Goal: Task Accomplishment & Management: Manage account settings

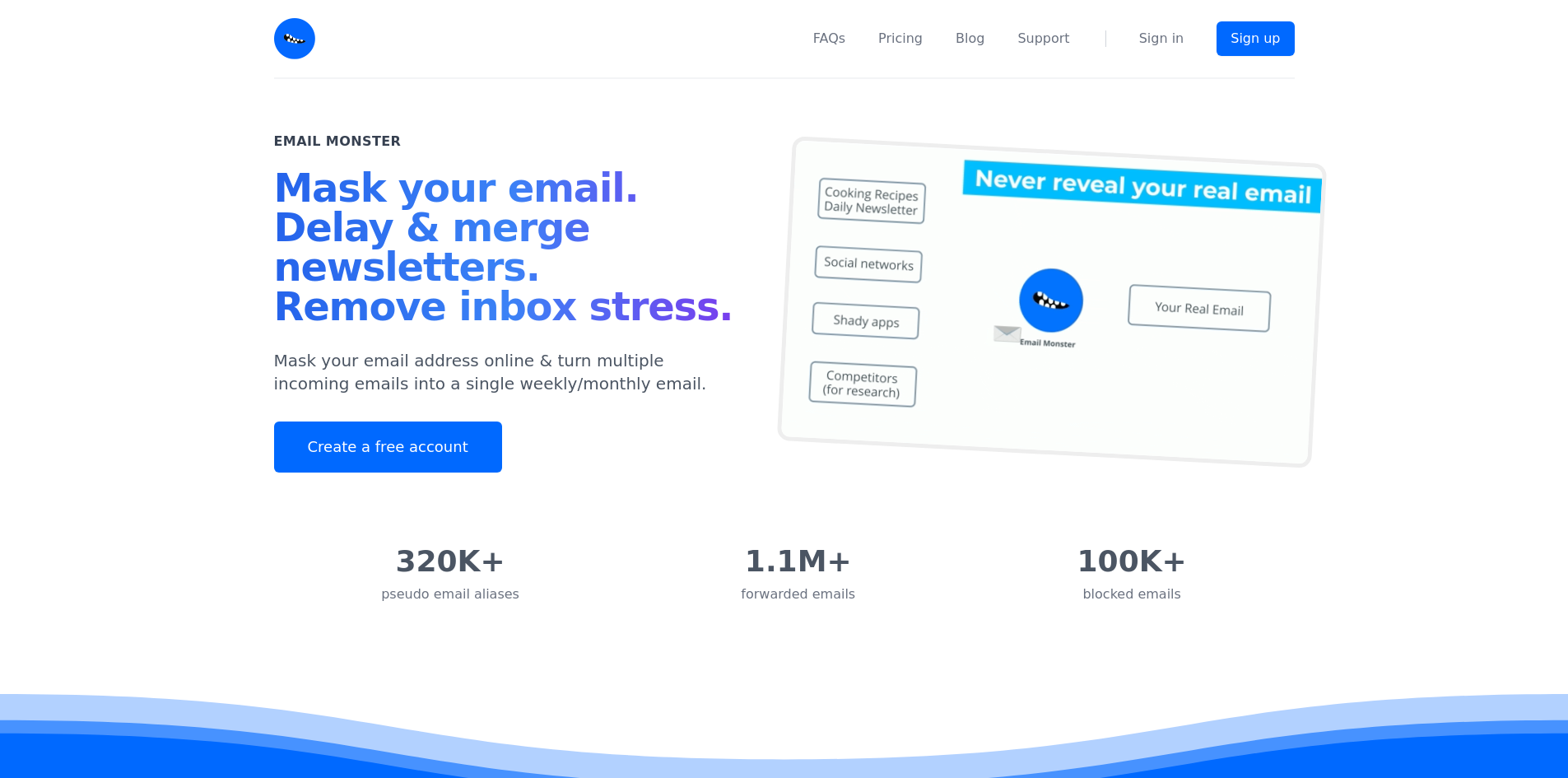
click at [1154, 49] on nav "FAQs Pricing Blog Support Sign in Sign up" at bounding box center [815, 39] width 959 height 77
click at [1155, 44] on link "Sign in" at bounding box center [1162, 39] width 45 height 20
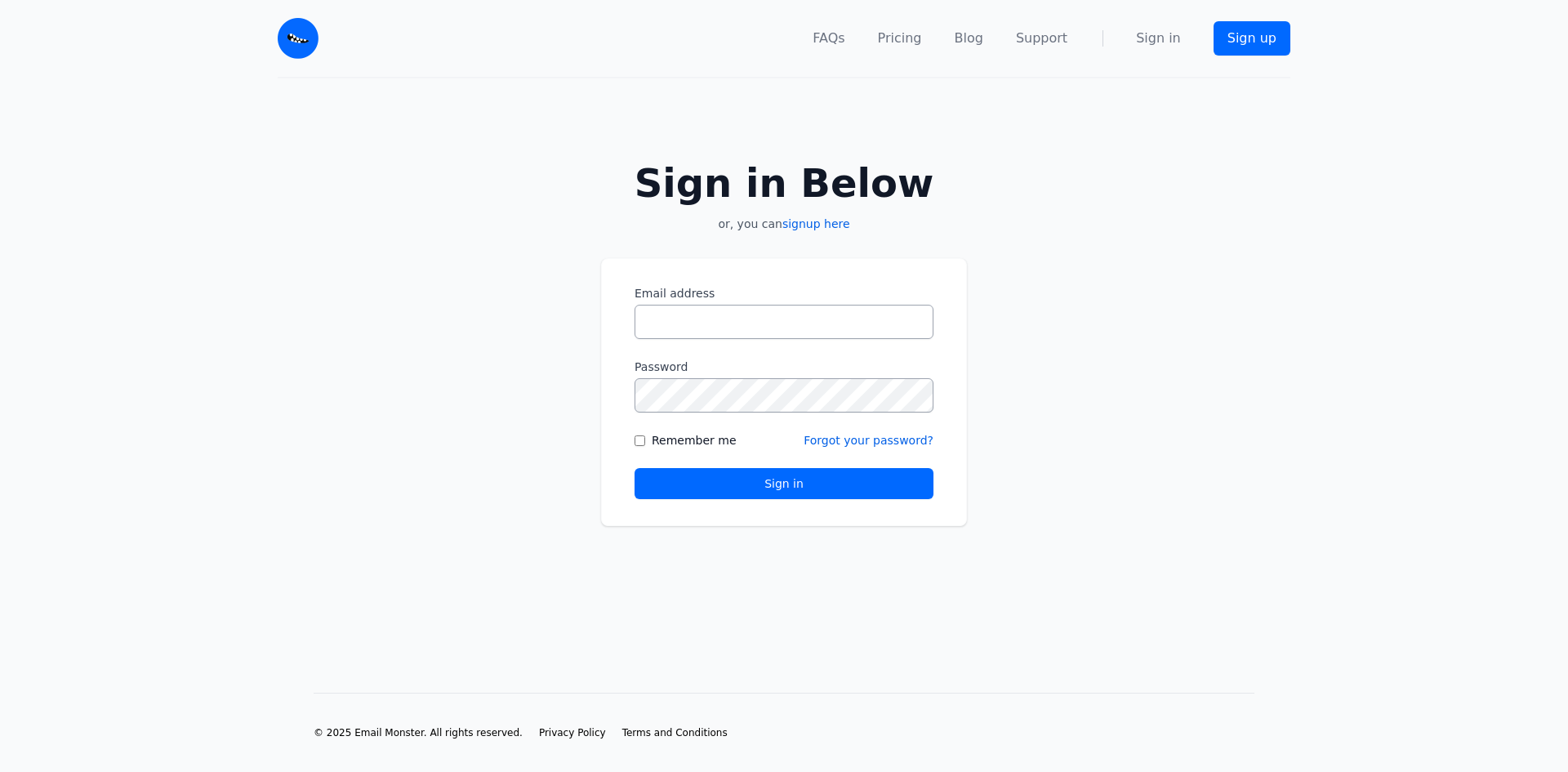
type input "**********"
click at [764, 493] on button "Sign in" at bounding box center [784, 483] width 299 height 31
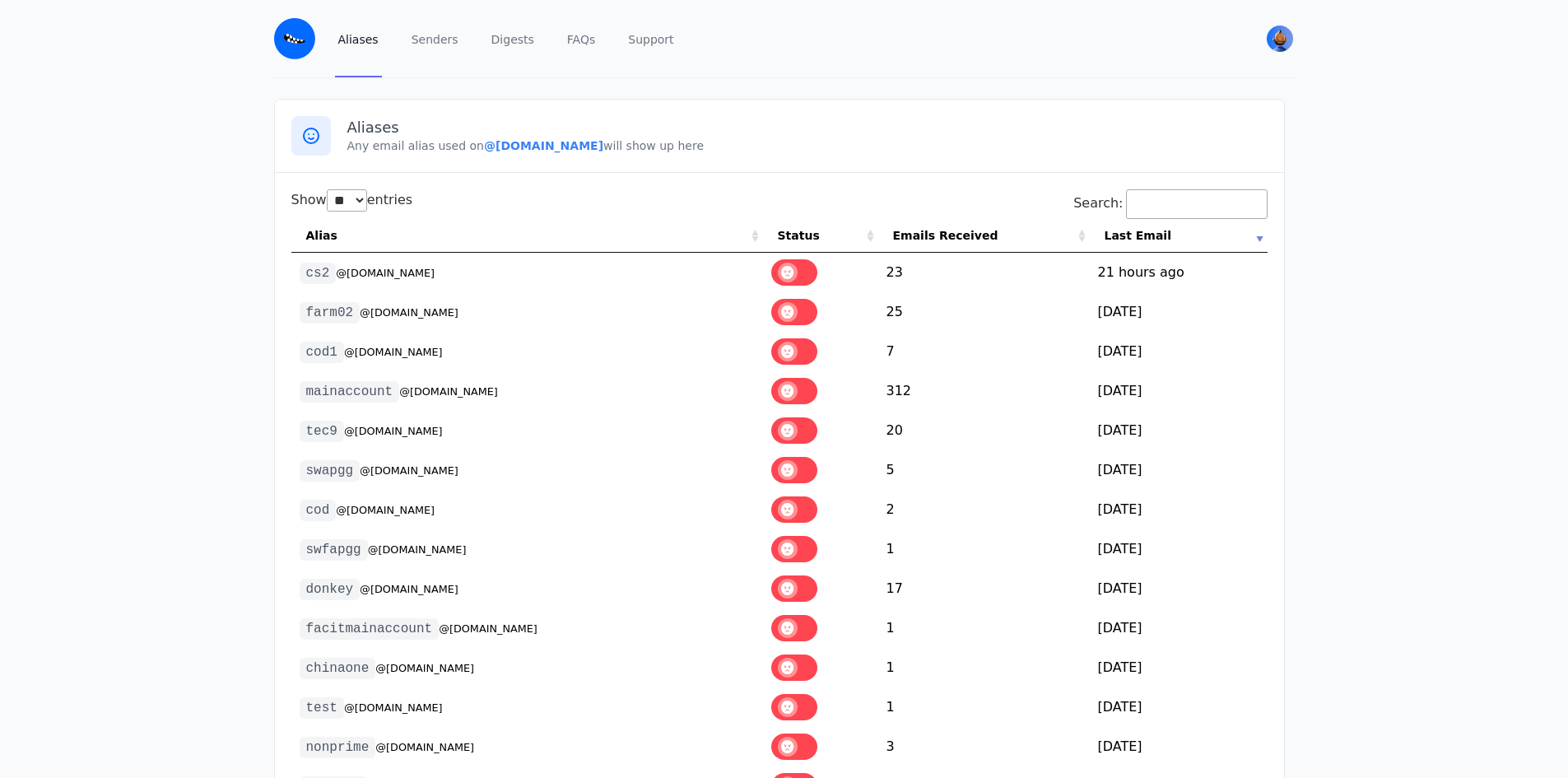
select select "**"
drag, startPoint x: 470, startPoint y: 150, endPoint x: 598, endPoint y: 152, distance: 128.0
click at [598, 152] on b "@[DOMAIN_NAME]" at bounding box center [543, 146] width 120 height 13
drag, startPoint x: 599, startPoint y: 152, endPoint x: 470, endPoint y: 151, distance: 129.0
click at [484, 151] on b "@[DOMAIN_NAME]" at bounding box center [543, 146] width 120 height 13
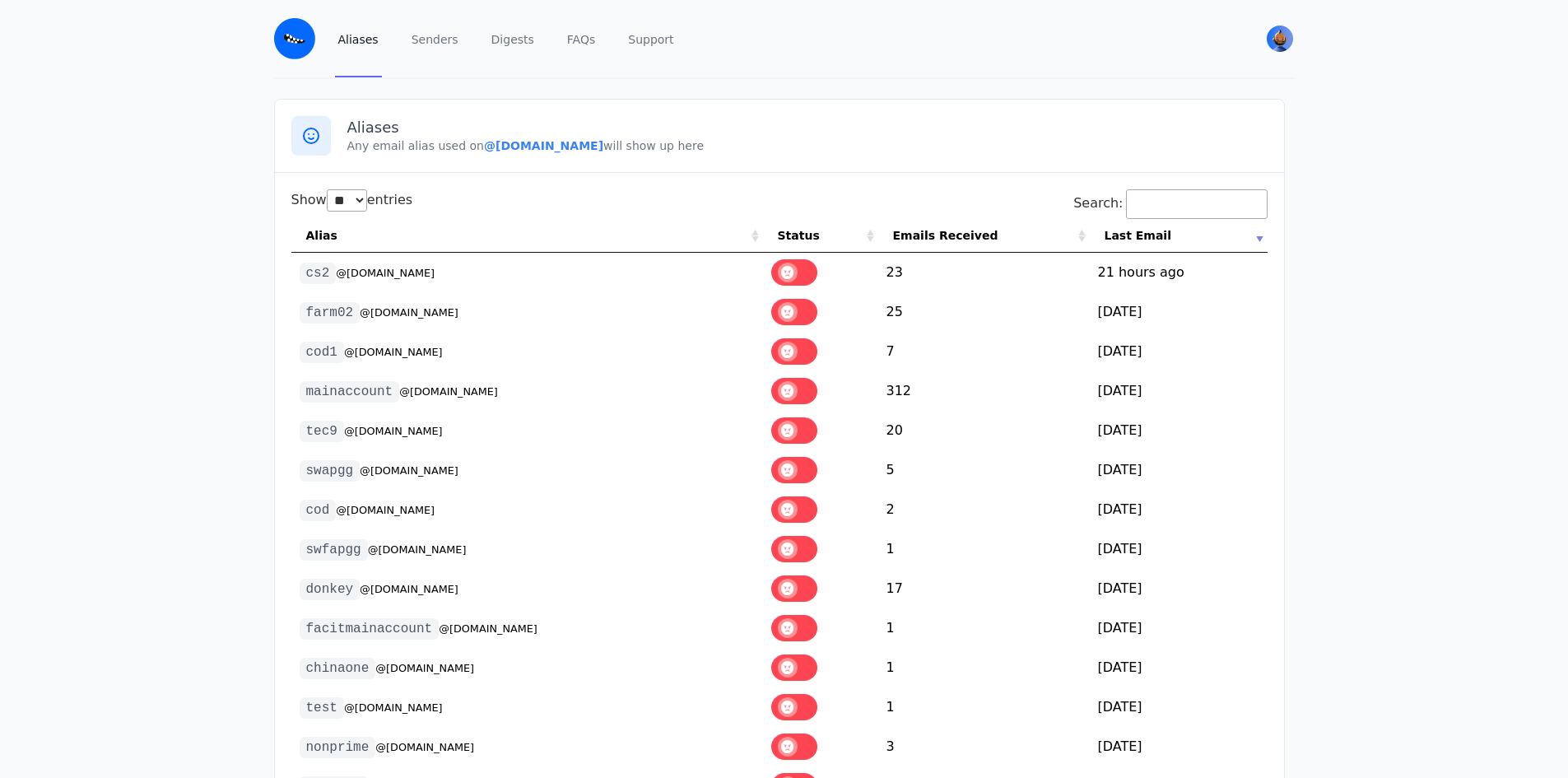
copy b "@[DOMAIN_NAME]"
click at [554, 155] on div "Aliases Any email alias used on @[DOMAIN_NAME] will show up here" at bounding box center [779, 136] width 1009 height 73
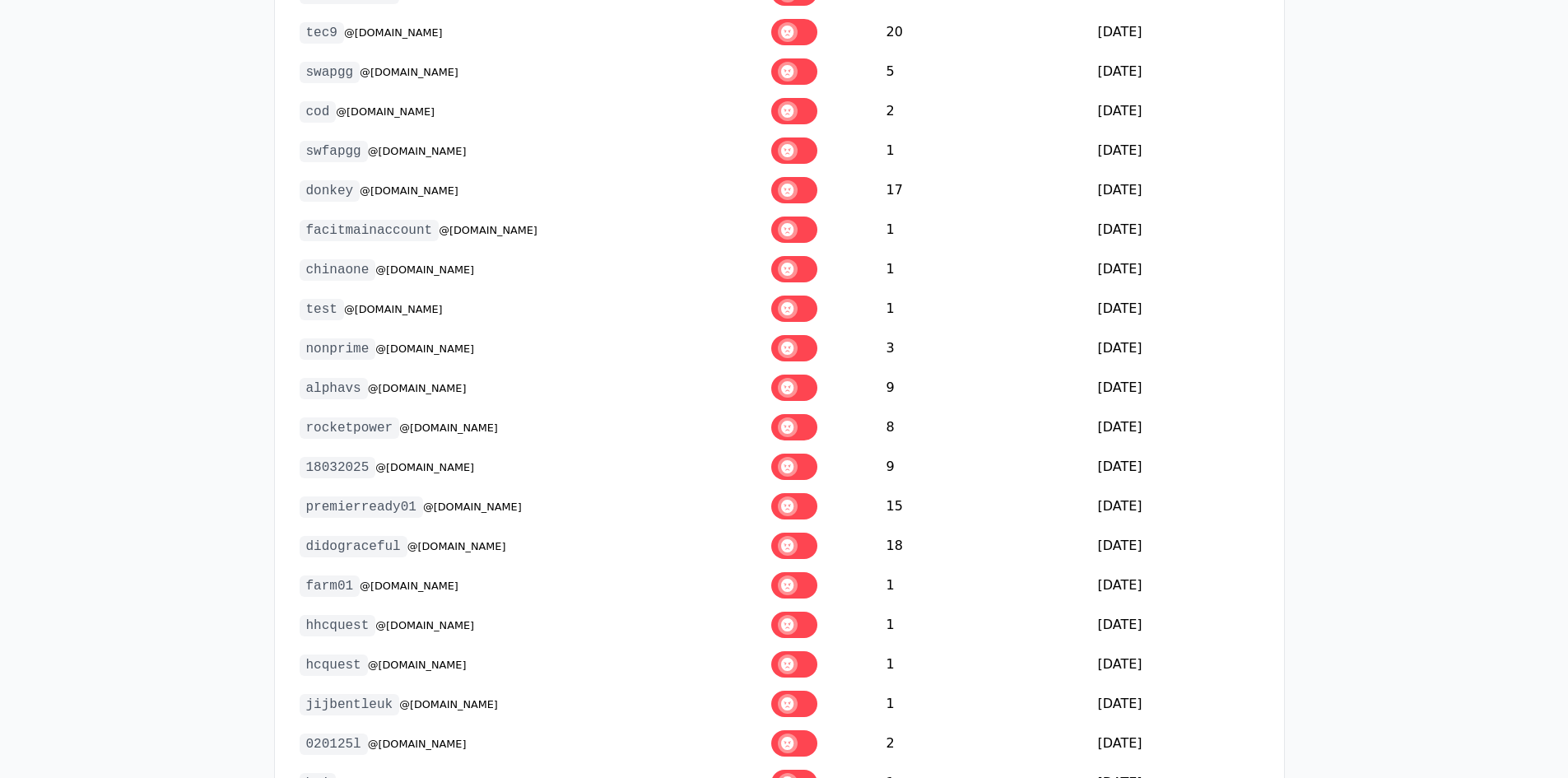
scroll to position [412, 0]
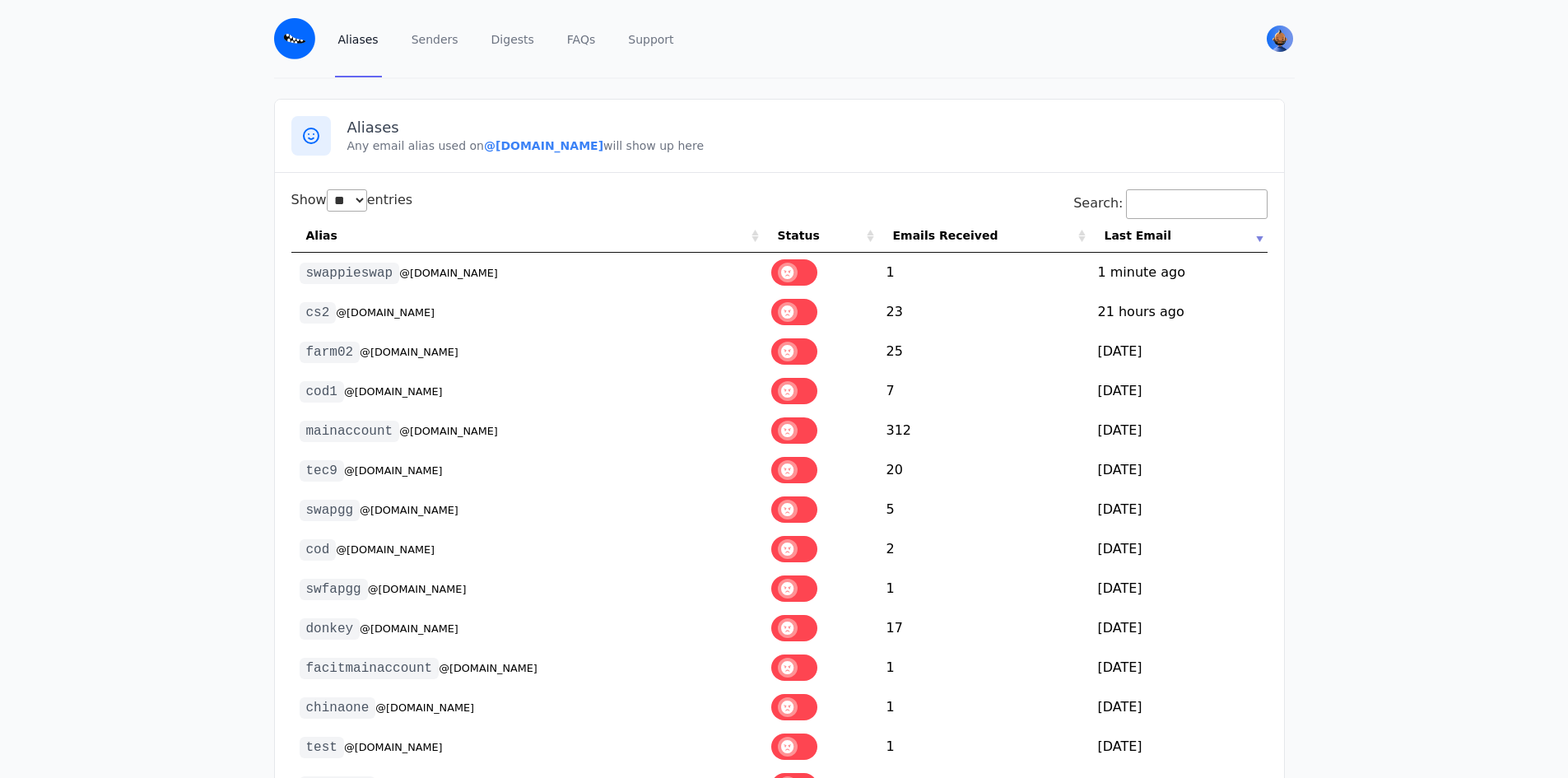
select select "**"
drag, startPoint x: 308, startPoint y: 277, endPoint x: 511, endPoint y: 274, distance: 203.0
click at [511, 274] on td "swappieswap @nick1998.eml.monster" at bounding box center [527, 272] width 471 height 39
copy td "swappieswap @nick1998.eml.monster"
